Goal: Use online tool/utility

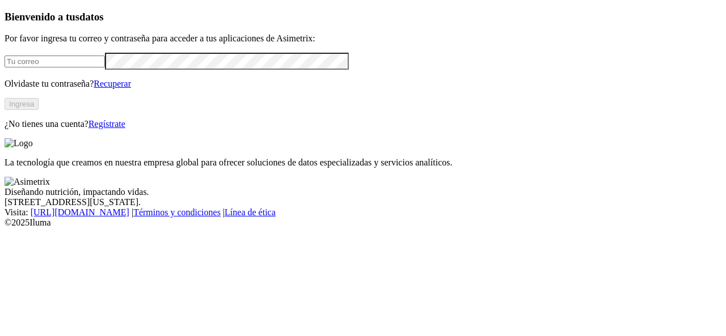
type input "[PERSON_NAME][EMAIL_ADDRESS][PERSON_NAME][DOMAIN_NAME]"
click at [39, 110] on button "Ingresa" at bounding box center [22, 104] width 34 height 12
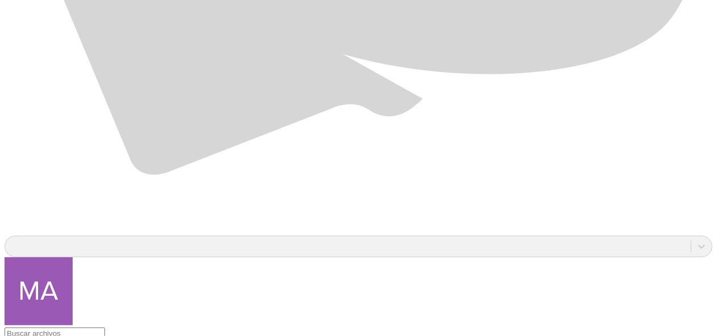
scroll to position [849, 0]
